Goal: Task Accomplishment & Management: Use online tool/utility

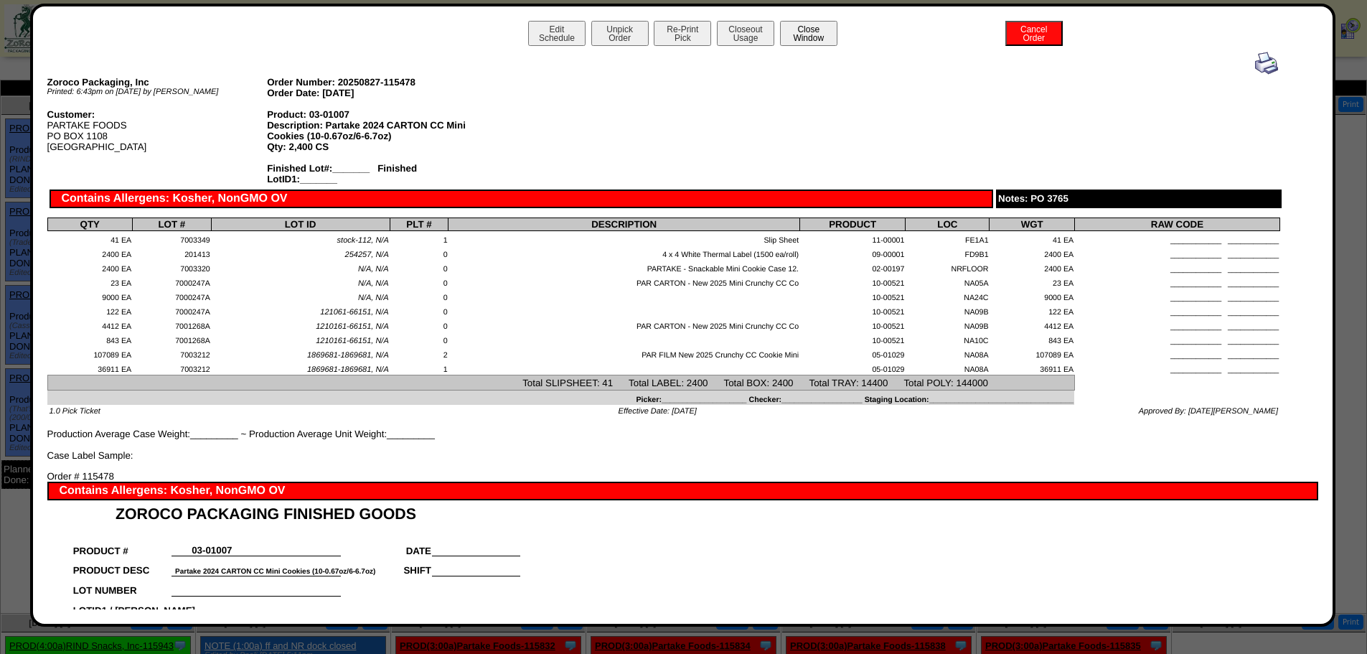
click at [810, 34] on button "Close Window" at bounding box center [808, 33] width 57 height 25
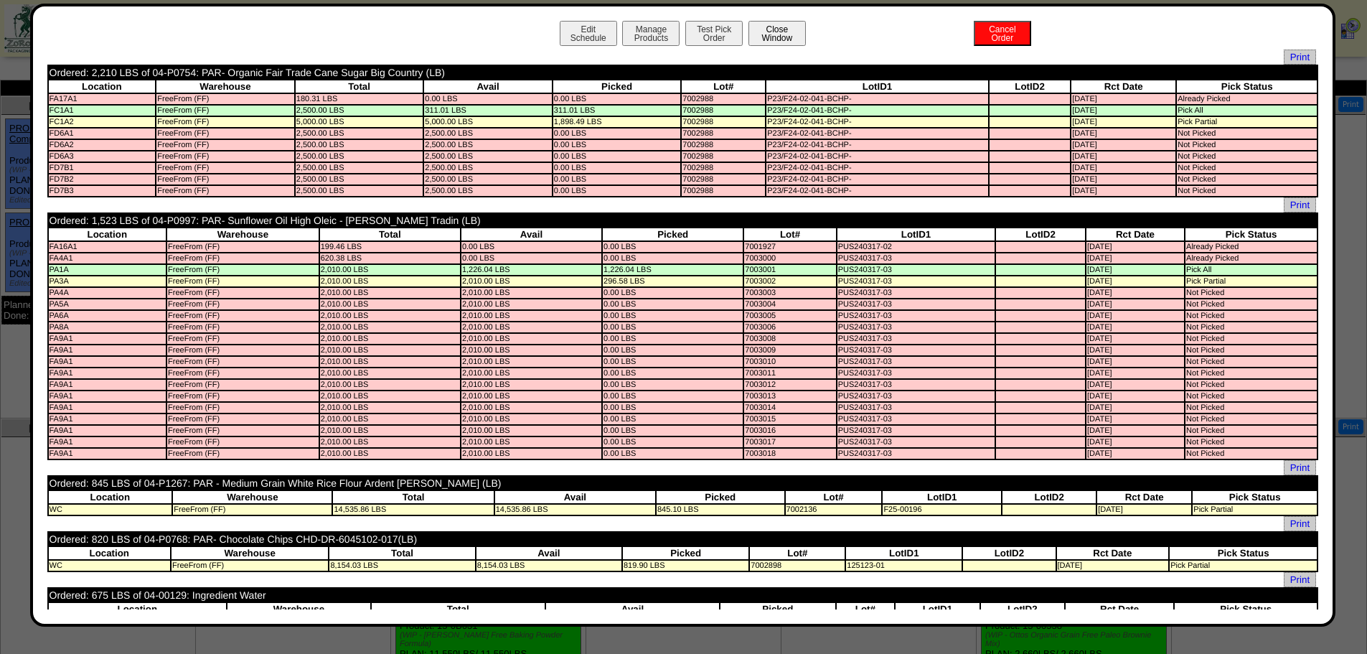
click at [765, 28] on button "Close Window" at bounding box center [777, 33] width 57 height 25
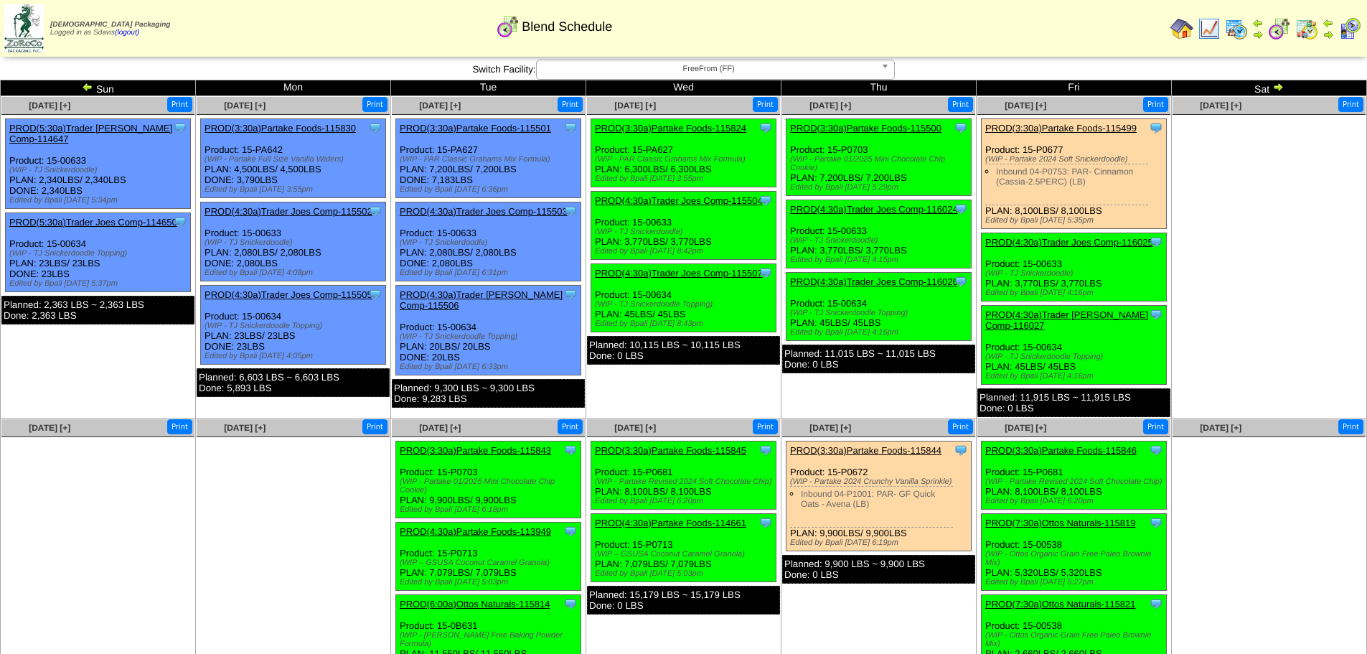
click at [886, 130] on link "PROD(3:30a)Partake Foods-115500" at bounding box center [865, 128] width 151 height 11
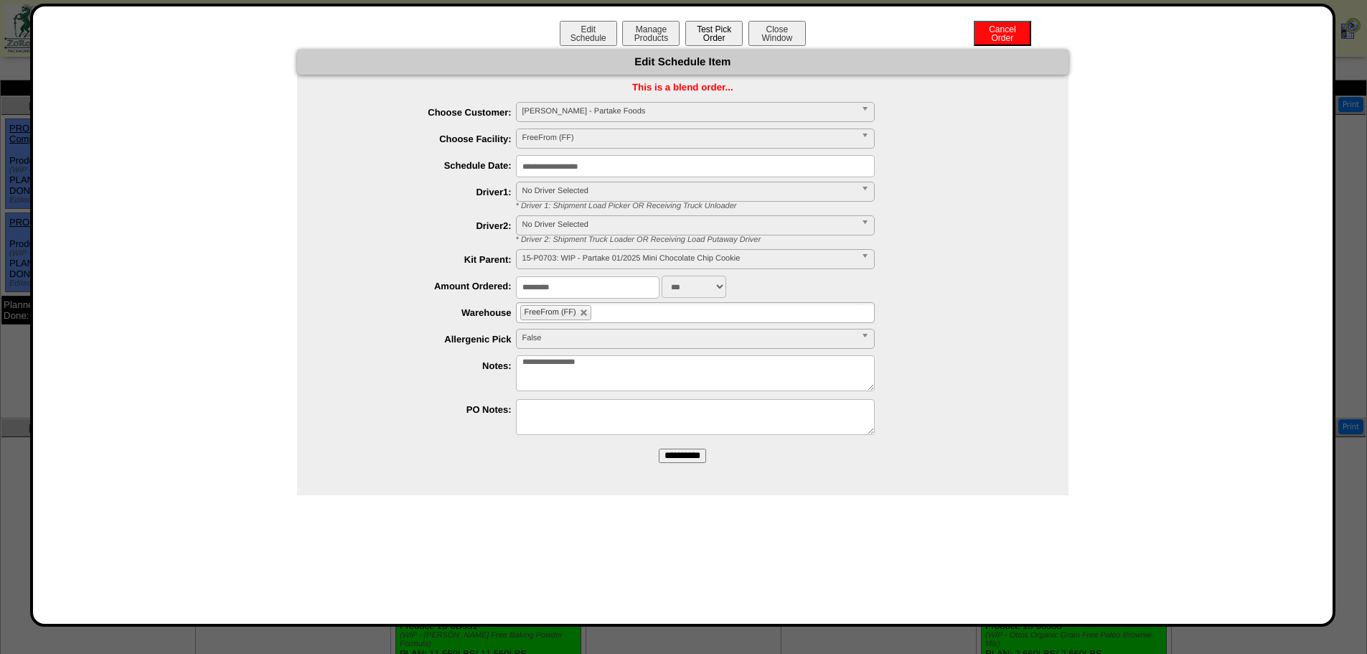
click at [717, 29] on button "Test Pick Order" at bounding box center [713, 33] width 57 height 25
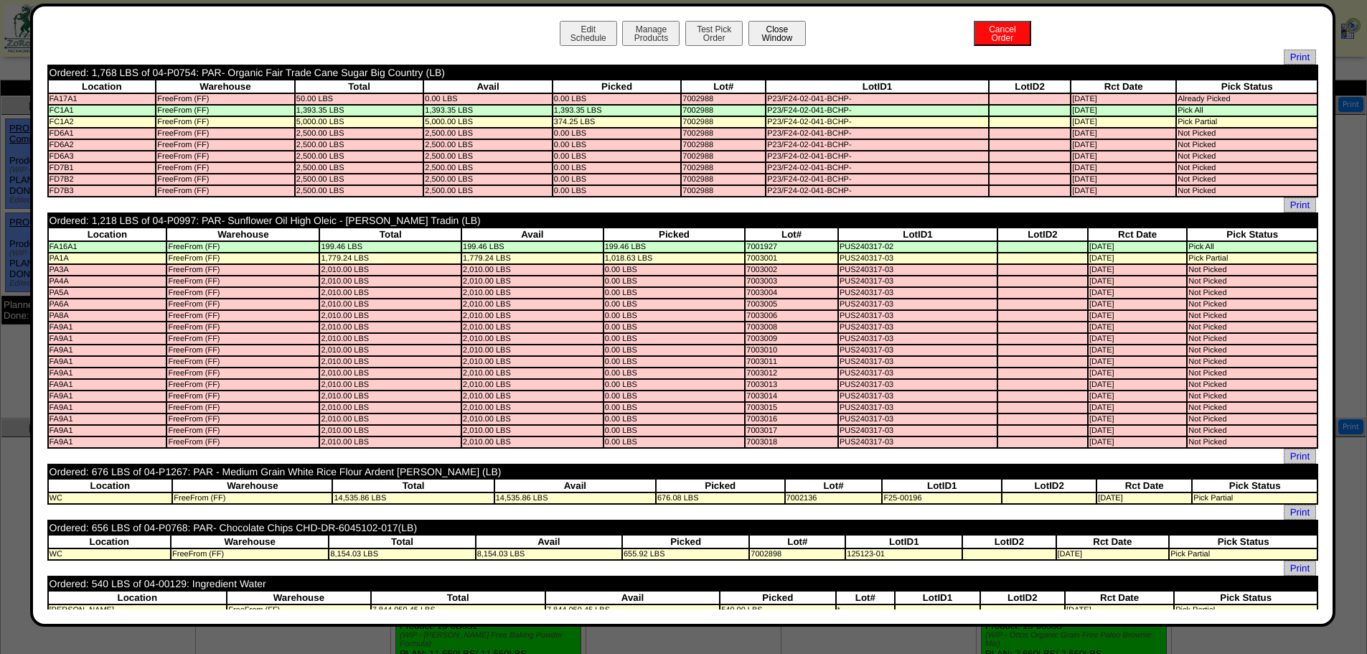
click at [782, 41] on button "Close Window" at bounding box center [777, 33] width 57 height 25
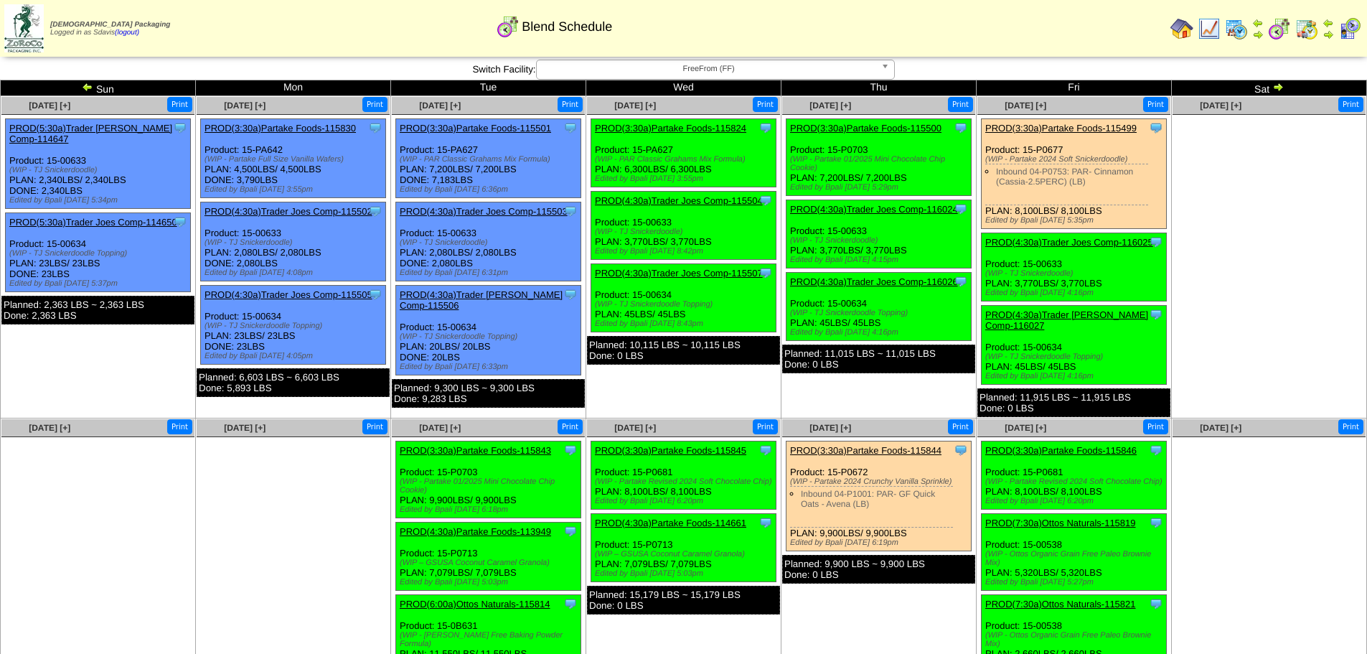
click at [858, 128] on link "PROD(3:30a)Partake Foods-115500" at bounding box center [865, 128] width 151 height 11
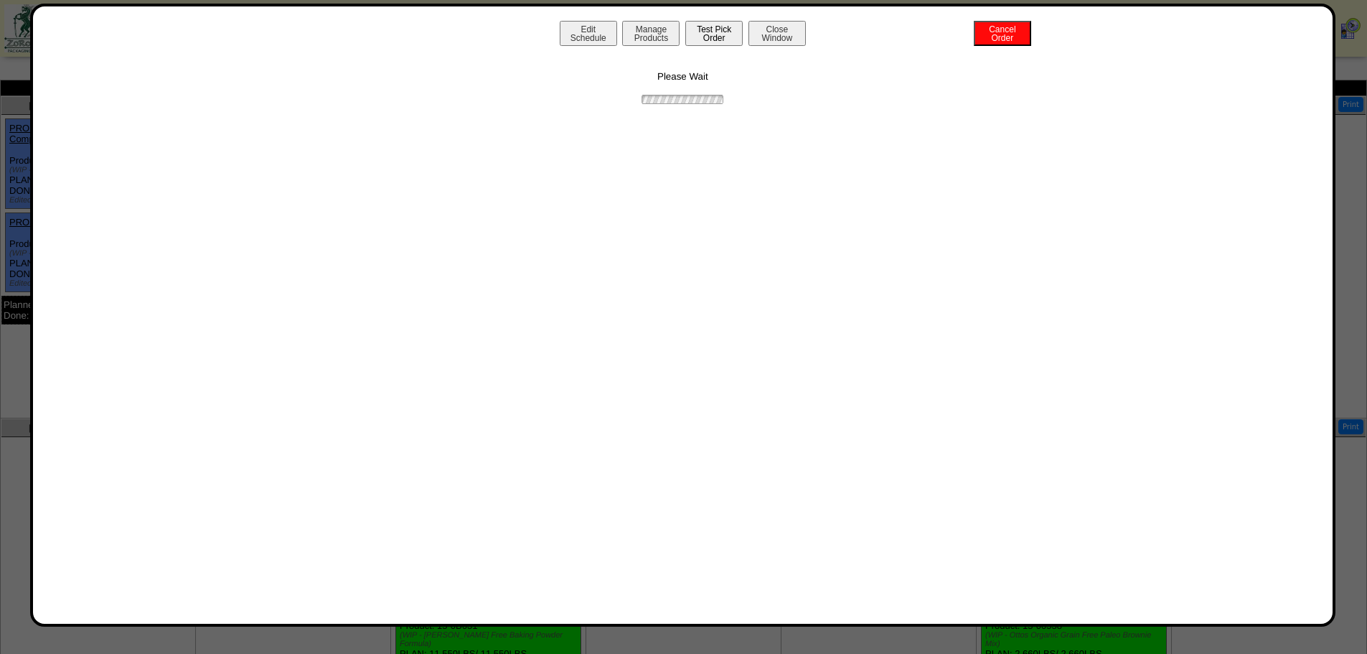
click at [712, 42] on button "Test Pick Order" at bounding box center [713, 33] width 57 height 25
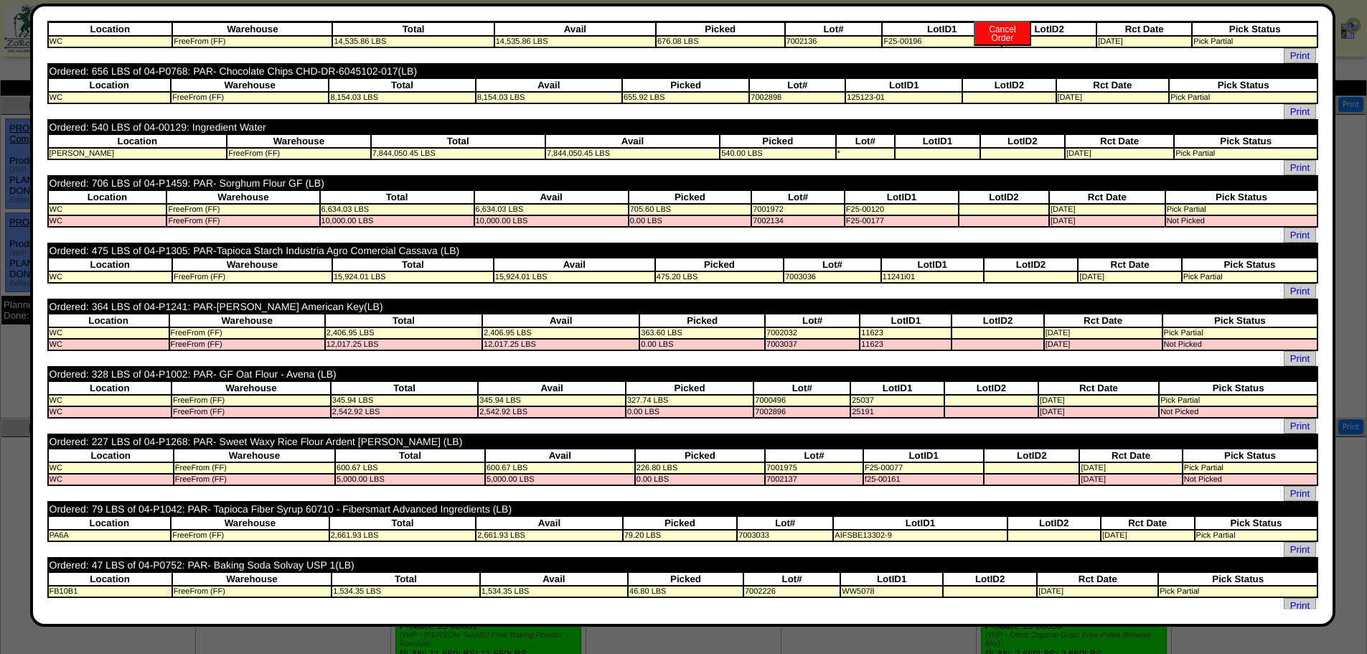
scroll to position [528, 0]
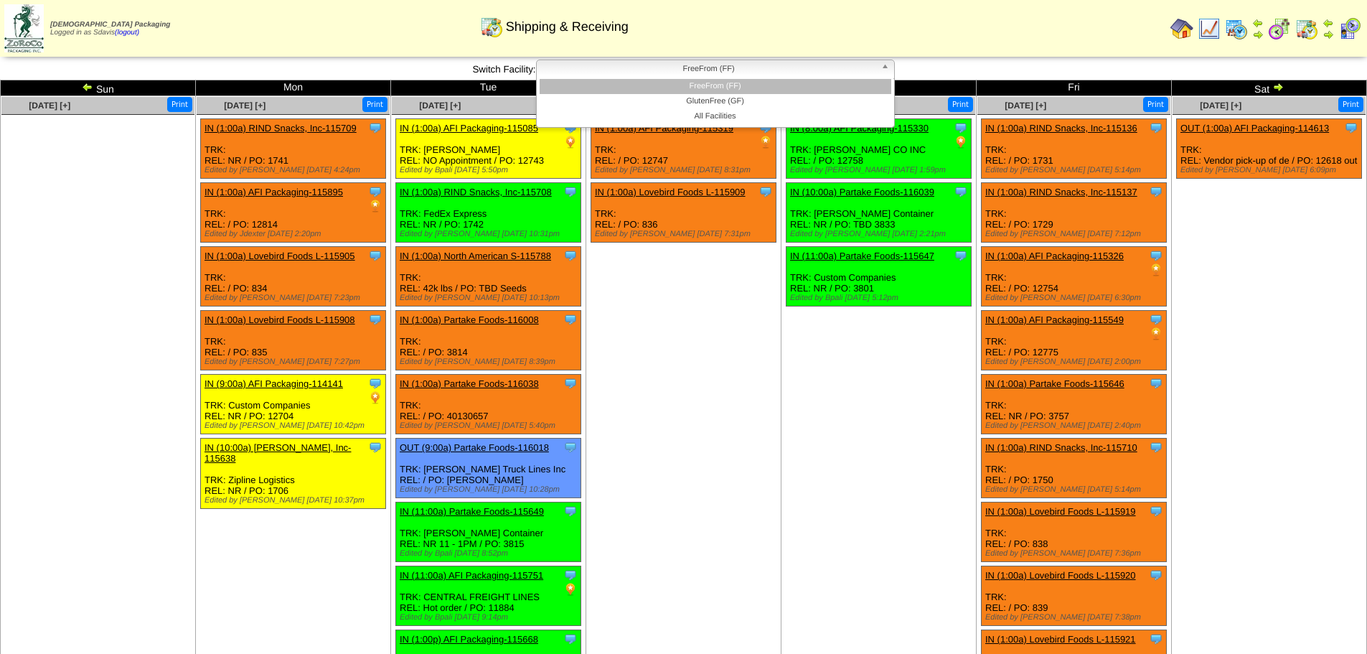
click at [628, 77] on span "FreeFrom (FF)" at bounding box center [709, 68] width 333 height 17
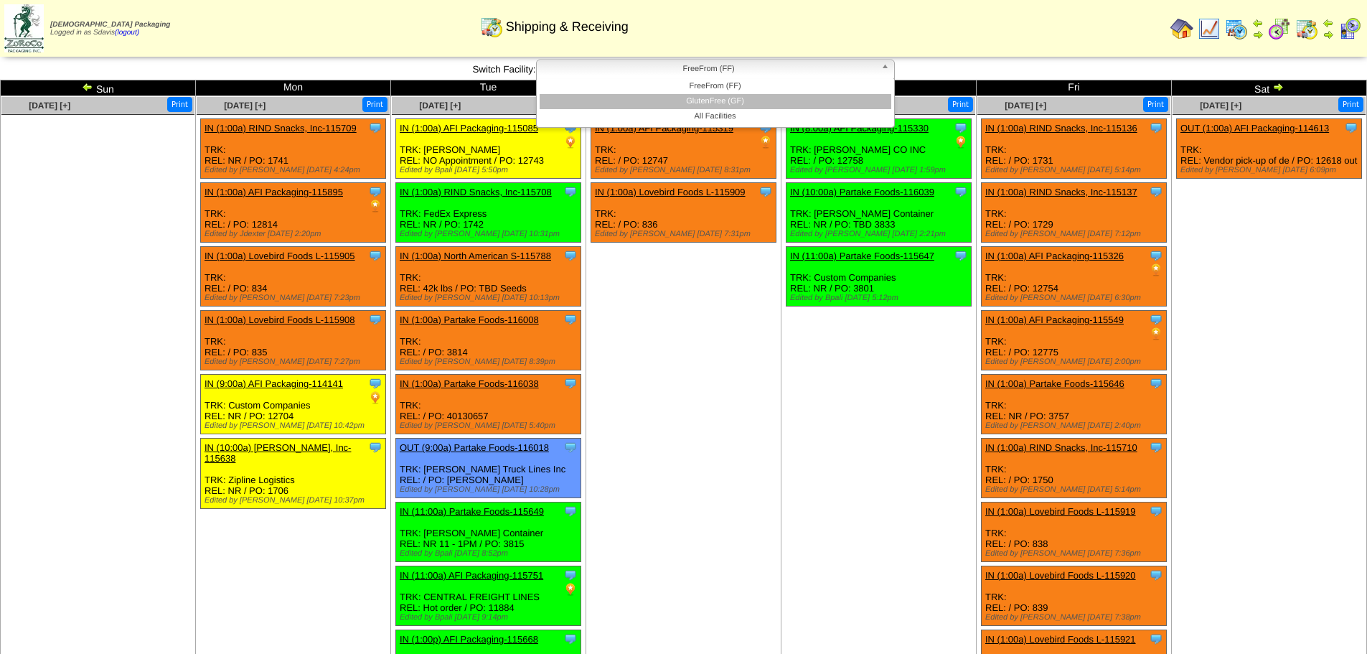
click at [684, 98] on li "GlutenFree (GF)" at bounding box center [716, 101] width 352 height 15
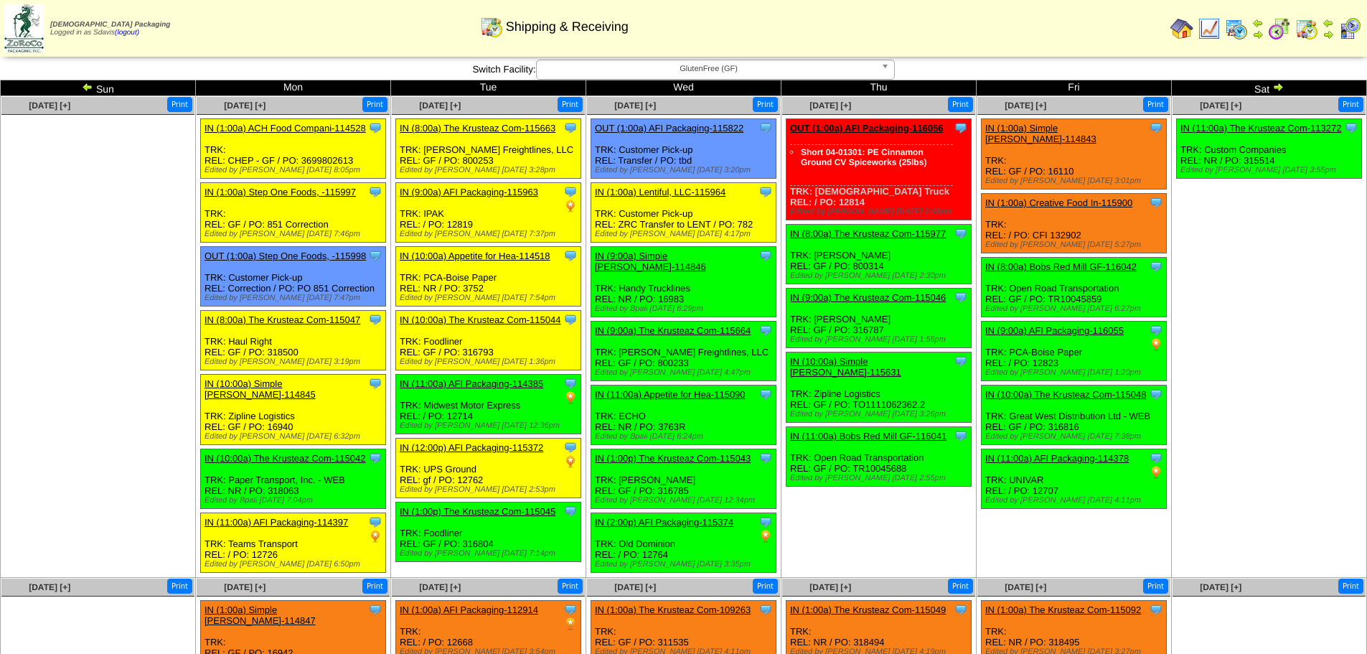
click at [713, 127] on link "OUT (1:00a) AFI Packaging-115822" at bounding box center [669, 128] width 149 height 11
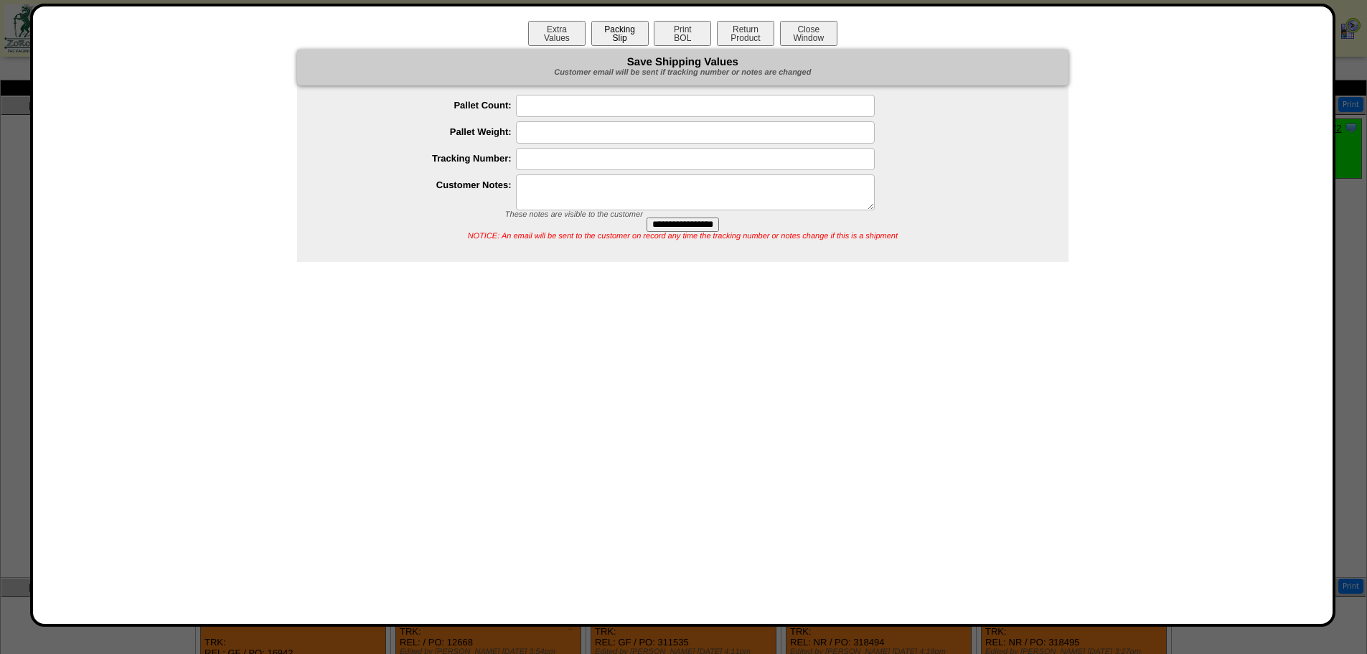
click at [619, 37] on button "Packing Slip" at bounding box center [619, 33] width 57 height 25
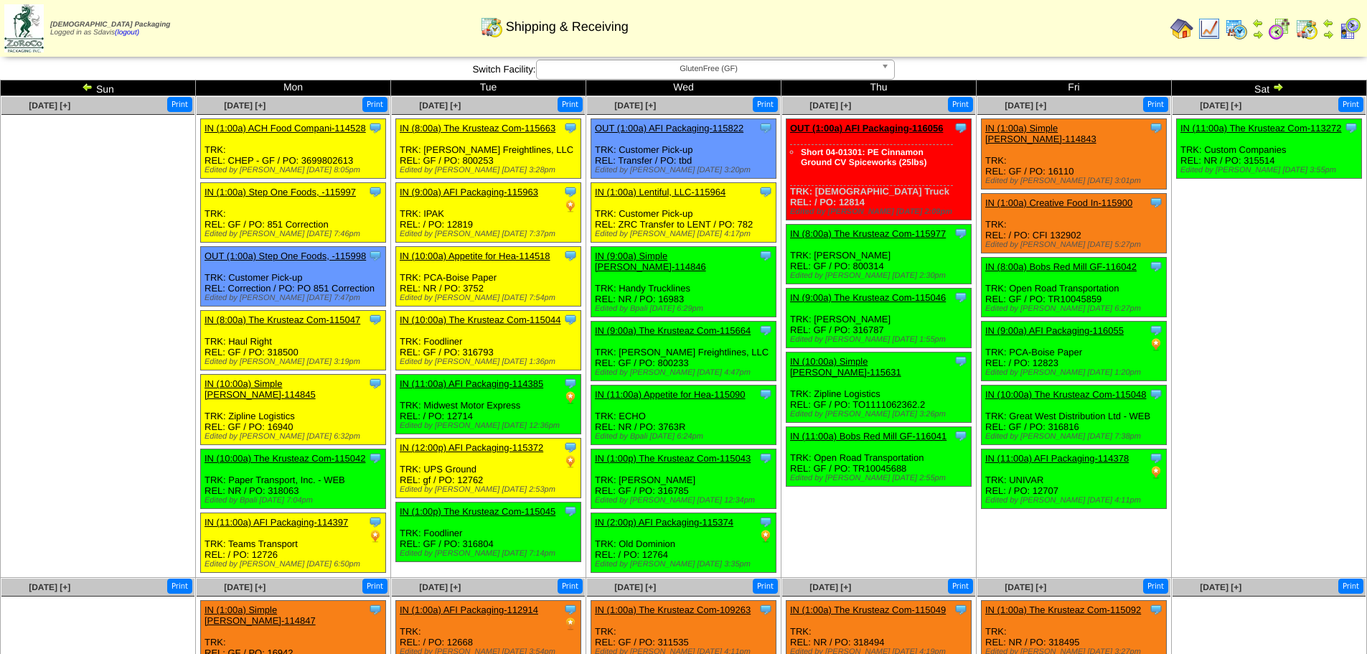
click at [302, 248] on div "Clone Item OUT (1:00a) Step One Foods, -115998 Step One Foods, LLC ScheduleID: …" at bounding box center [293, 277] width 185 height 60
click at [306, 253] on link "OUT (1:00a) Step One Foods, -115998" at bounding box center [285, 255] width 161 height 11
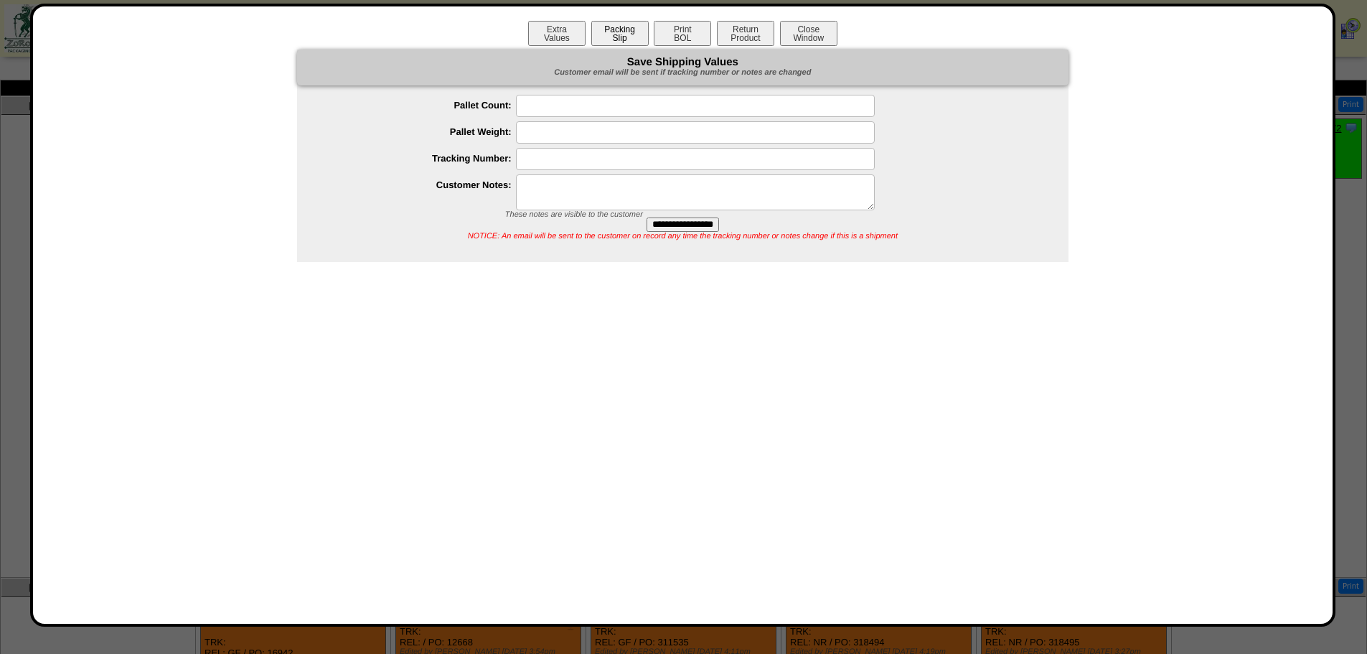
click at [612, 26] on button "Packing Slip" at bounding box center [619, 33] width 57 height 25
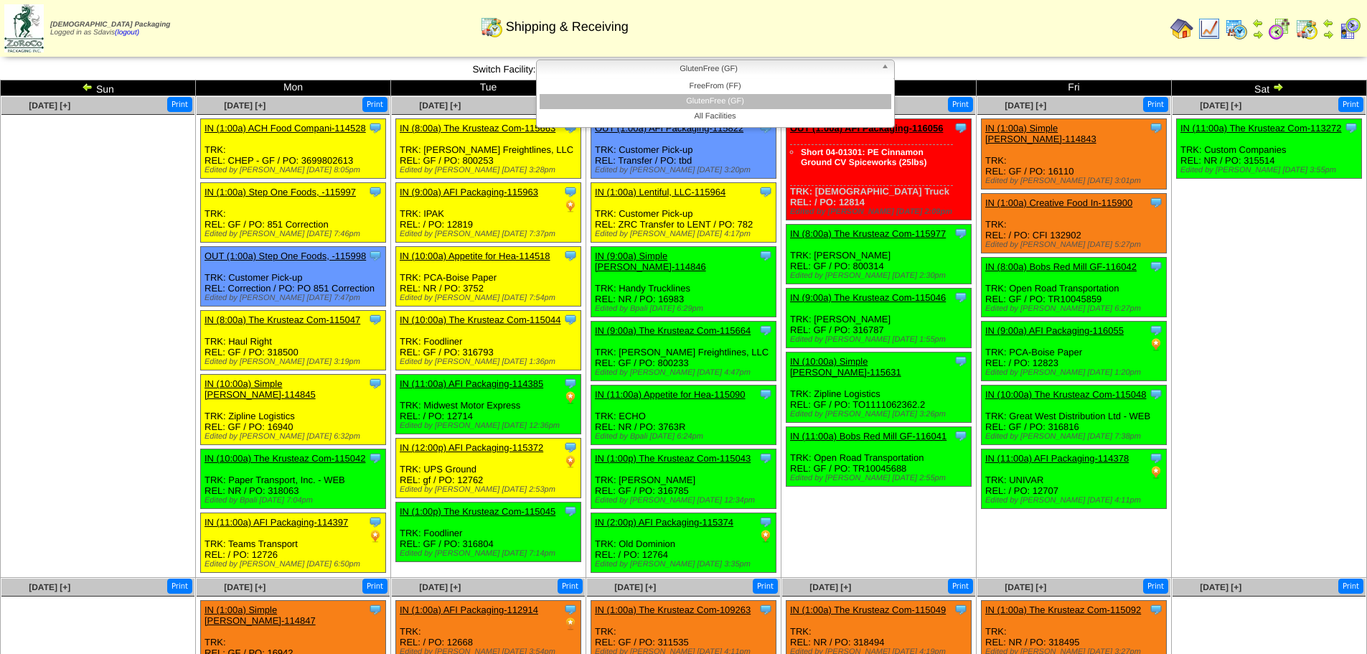
click at [779, 75] on span "GlutenFree (GF)" at bounding box center [709, 68] width 333 height 17
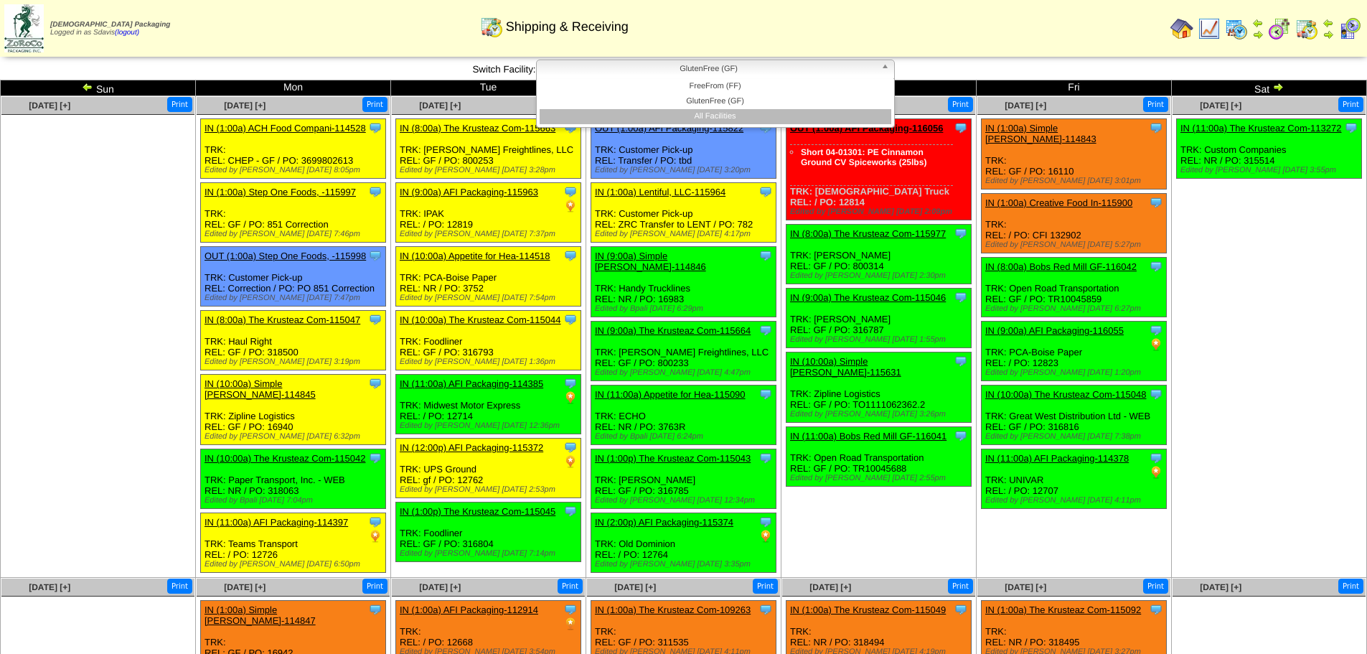
click at [726, 115] on li "All Facilities" at bounding box center [716, 116] width 352 height 15
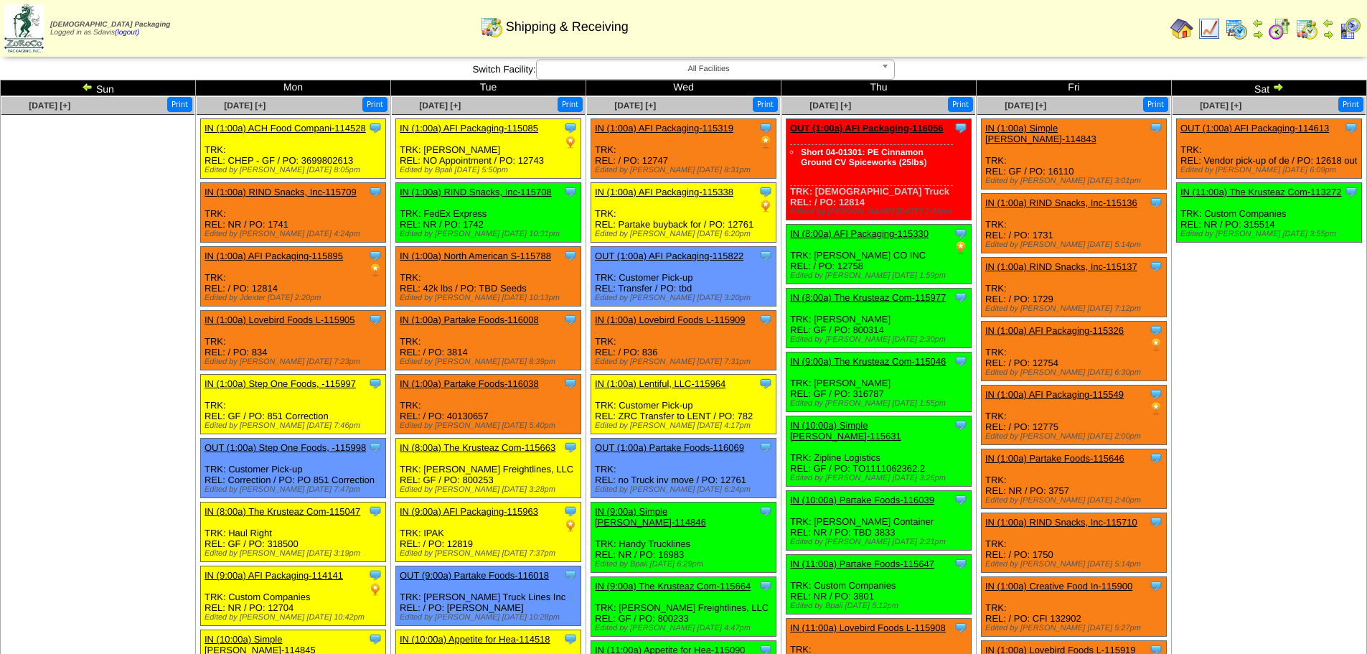
click at [712, 446] on link "OUT (1:00a) Partake Foods-116069" at bounding box center [669, 447] width 149 height 11
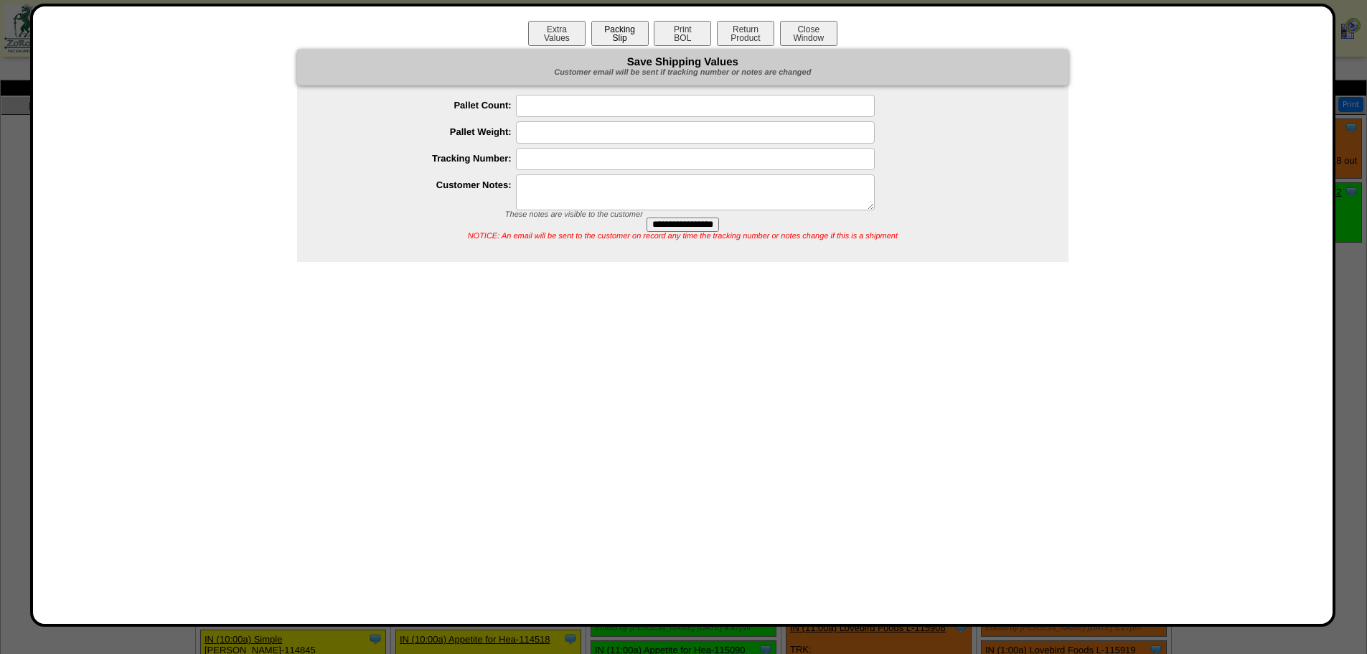
click at [616, 34] on button "Packing Slip" at bounding box center [619, 33] width 57 height 25
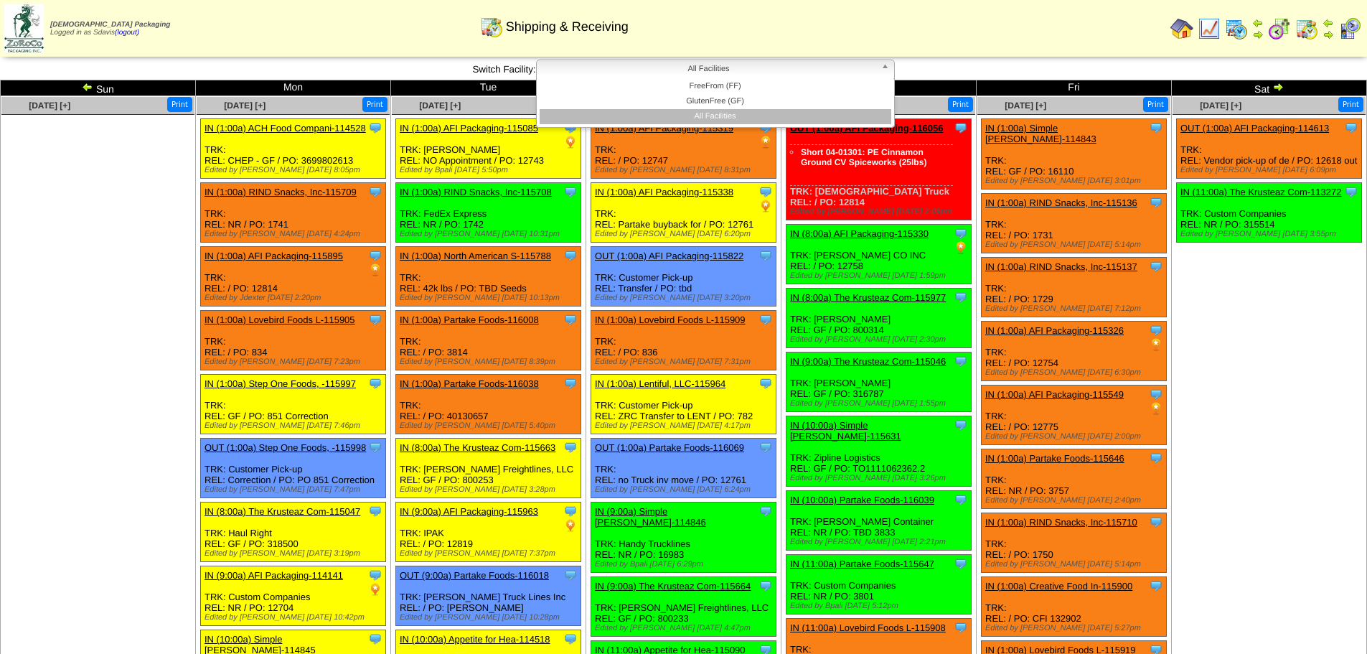
click at [721, 65] on span "All Facilities" at bounding box center [709, 68] width 333 height 17
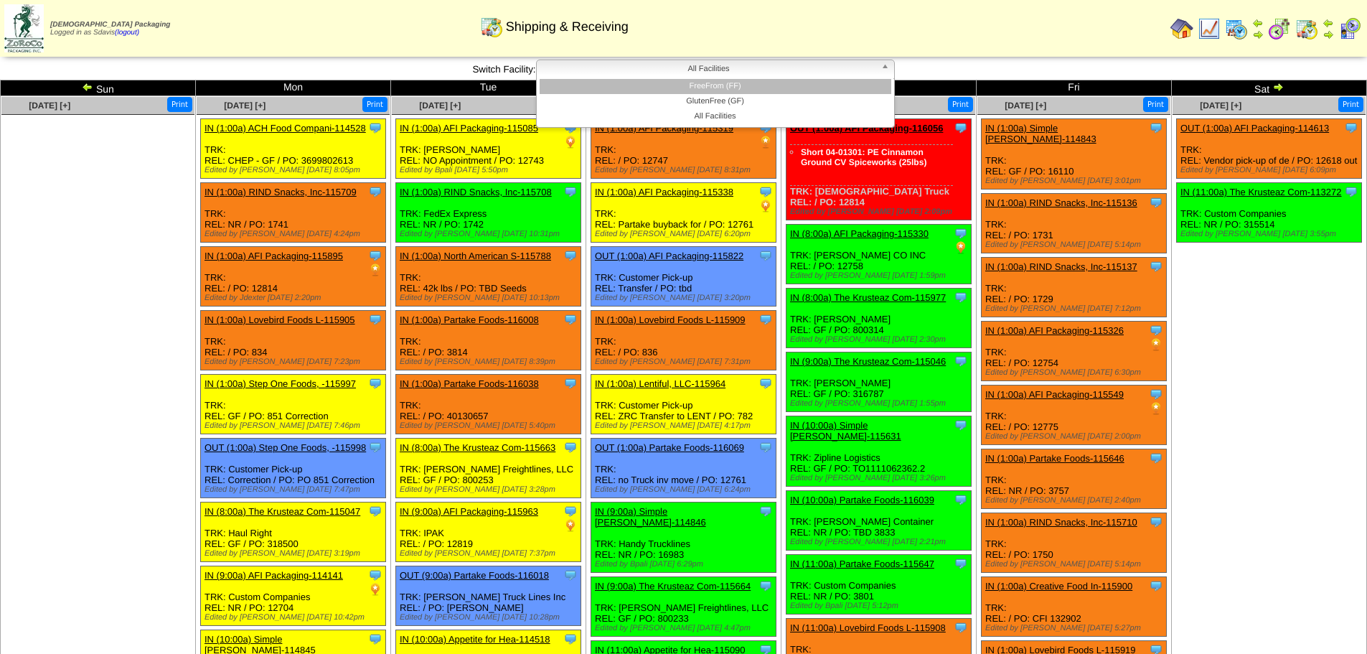
click at [698, 88] on li "FreeFrom (FF)" at bounding box center [716, 86] width 352 height 15
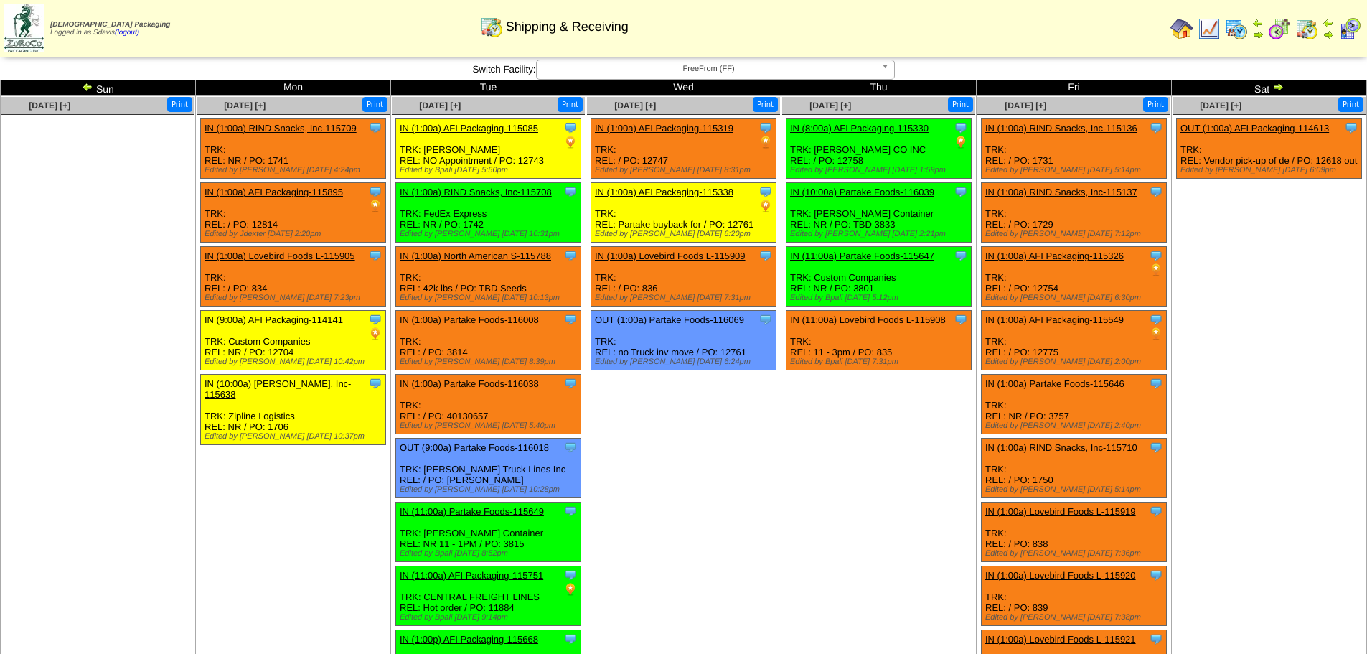
click at [516, 449] on link "OUT (9:00a) Partake Foods-116018" at bounding box center [474, 447] width 149 height 11
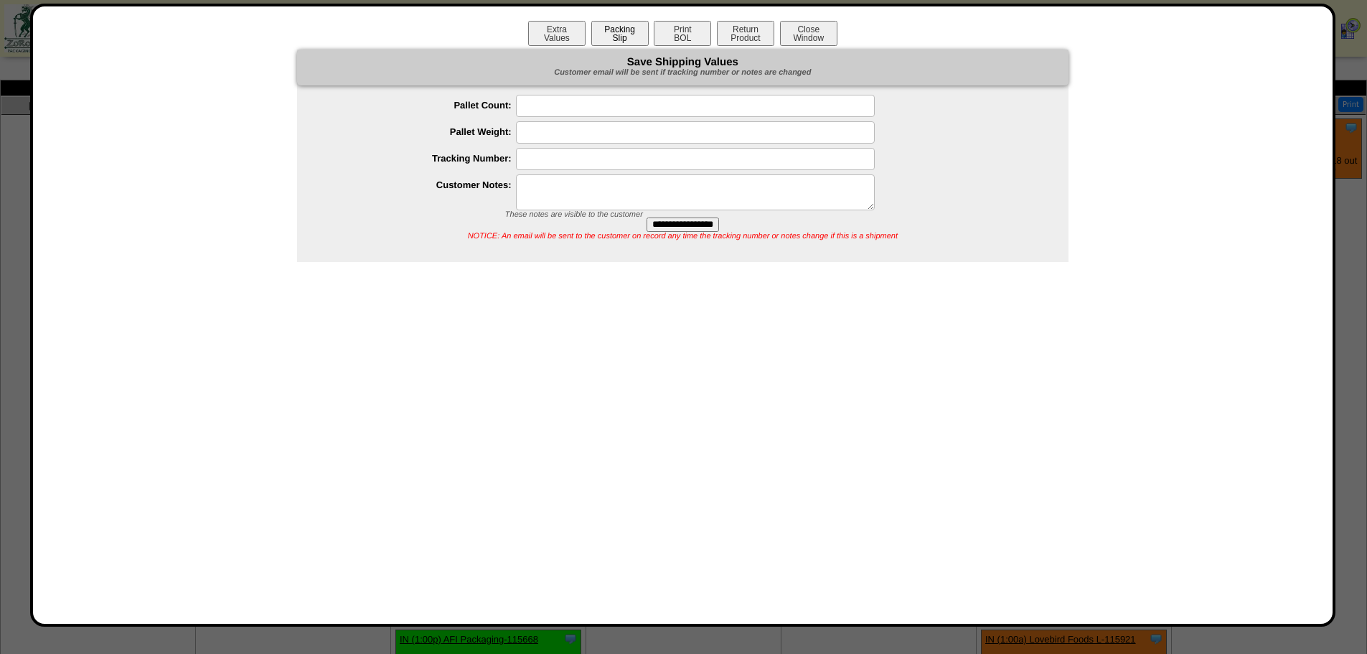
click at [616, 39] on button "Packing Slip" at bounding box center [619, 33] width 57 height 25
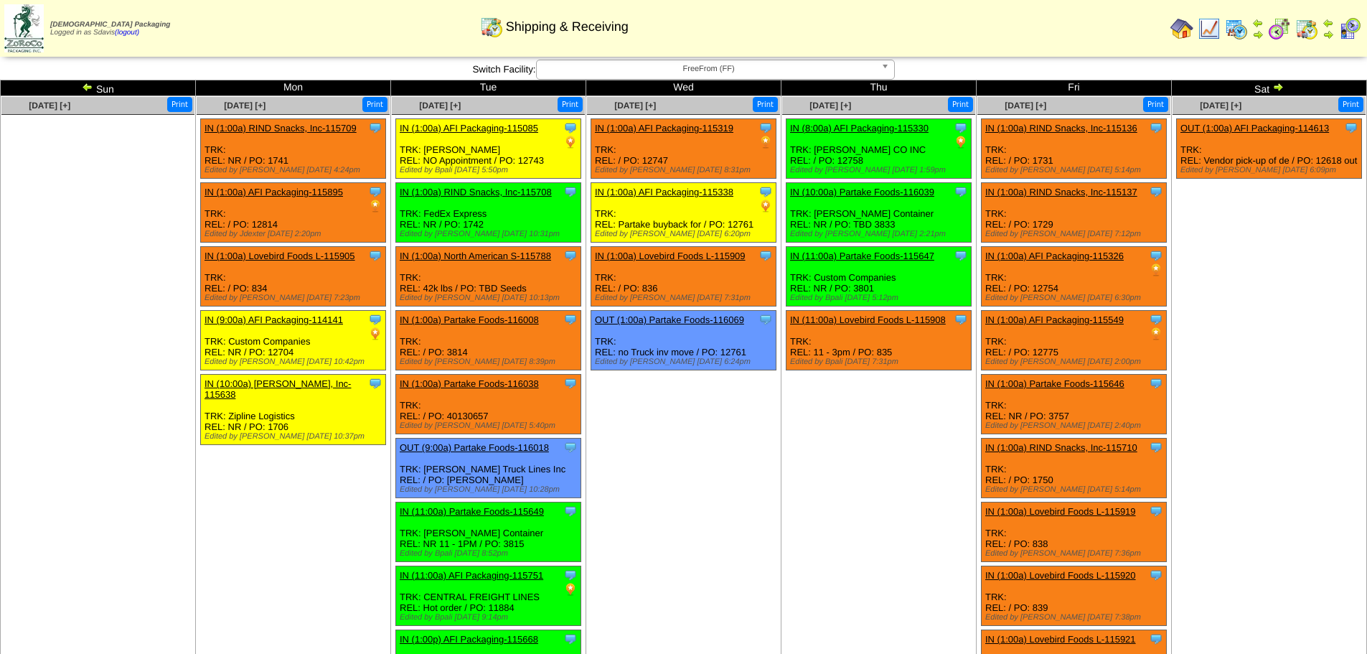
click at [770, 463] on td "[DATE] [+] Print Clone Item IN (1:00a) AFI Packaging-115319 AFI Packaging Sched…" at bounding box center [683, 459] width 195 height 726
